Goal: Check status: Check status

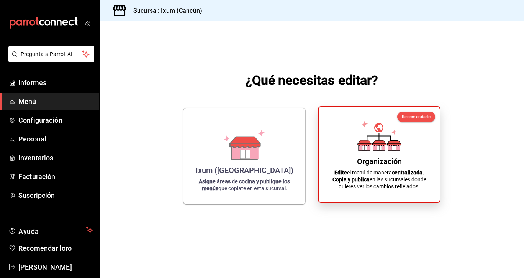
click at [380, 159] on font "Organización" at bounding box center [379, 161] width 45 height 9
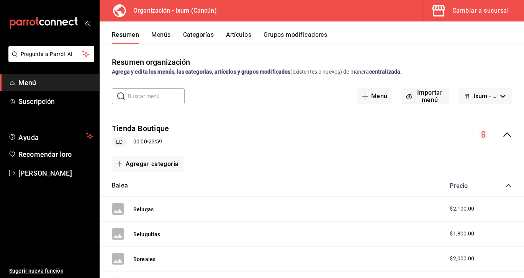
click at [44, 81] on span "Menú" at bounding box center [55, 82] width 75 height 10
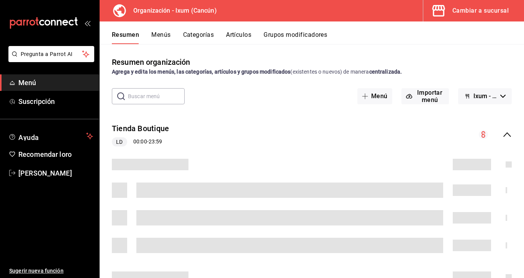
click at [159, 30] on div "Resumen Menús Categorías Artículos Grupos modificadores" at bounding box center [312, 32] width 424 height 23
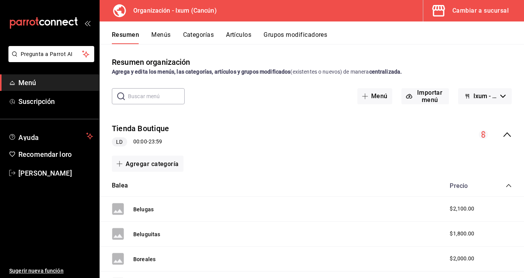
click at [487, 7] on div "Cambiar a sucursal" at bounding box center [480, 10] width 56 height 11
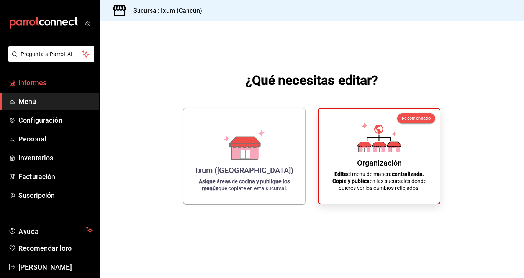
click at [63, 85] on span "Informes" at bounding box center [55, 82] width 75 height 10
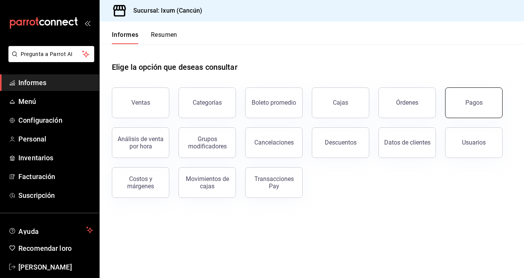
click at [472, 107] on button "Pagos" at bounding box center [473, 102] width 57 height 31
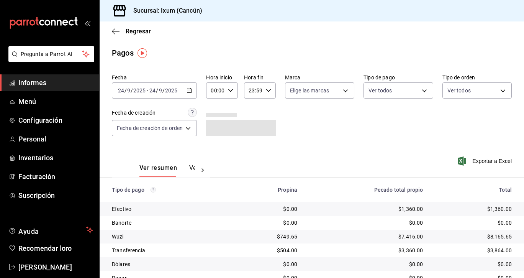
scroll to position [33, 0]
